Goal: Task Accomplishment & Management: Manage account settings

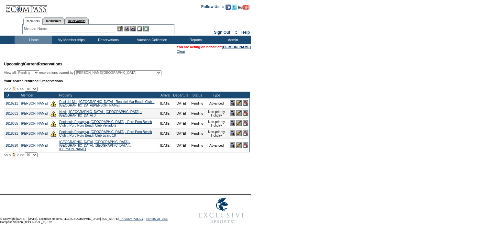
click at [81, 19] on link "Reservations" at bounding box center [76, 20] width 24 height 7
click at [61, 31] on input "text" at bounding box center [61, 29] width 28 height 6
paste input "1815631"
type input "1815631"
click at [82, 28] on img at bounding box center [80, 29] width 6 height 6
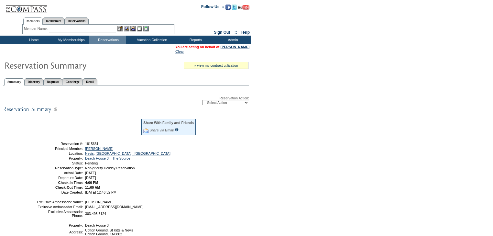
click at [247, 103] on select "-- Select Action -- Modify Reservation Dates Modify Reservation Cost Modify Occ…" at bounding box center [225, 102] width 47 height 5
select select "CancelRes"
click at [202, 100] on select "-- Select Action -- Modify Reservation Dates Modify Reservation Cost Modify Occ…" at bounding box center [225, 102] width 47 height 5
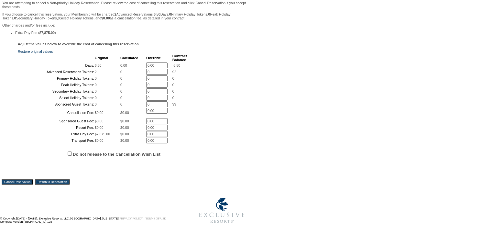
scroll to position [154, 0]
click at [69, 152] on input "Do not release to the Cancellation Wish List" at bounding box center [70, 153] width 4 height 4
checkbox input "true"
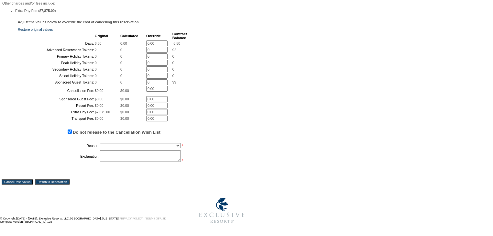
click at [115, 148] on select "Creating Continuous Stay Days Booked After Cancellation Experiential / Hotel / …" at bounding box center [140, 145] width 81 height 5
select select "1030"
click at [100, 148] on select "Creating Continuous Stay Days Booked After Cancellation Experiential / Hotel / …" at bounding box center [140, 145] width 81 height 5
click at [107, 162] on textarea at bounding box center [140, 156] width 81 height 12
type textarea "kns"
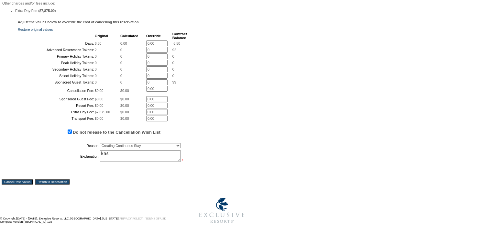
click at [23, 184] on input "Cancel Reservation" at bounding box center [17, 181] width 31 height 5
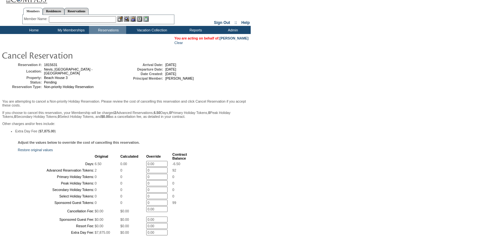
scroll to position [0, 0]
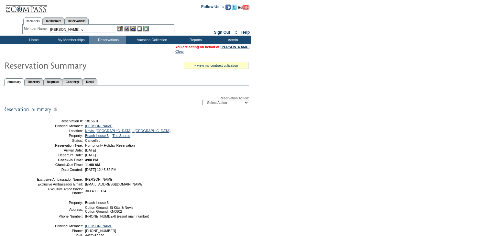
drag, startPoint x: 77, startPoint y: 30, endPoint x: 41, endPoint y: 29, distance: 36.3
click at [41, 29] on div "Member Name: mann, c" at bounding box center [98, 29] width 149 height 6
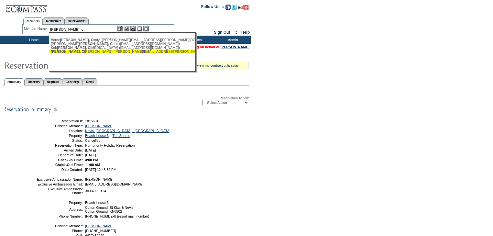
click at [78, 51] on div "Mann, C arey (carey.mann@icloud.com)" at bounding box center [122, 52] width 142 height 4
type input "Mann, Carey (carey.mann@icloud.com)"
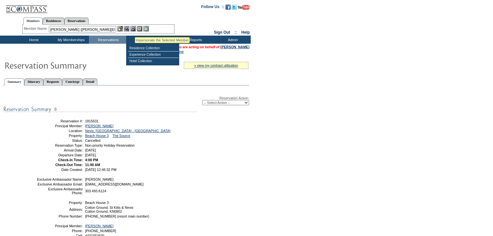
click at [135, 29] on img at bounding box center [133, 29] width 6 height 6
click at [147, 48] on td "Residence Collection" at bounding box center [153, 48] width 51 height 6
